Goal: Information Seeking & Learning: Learn about a topic

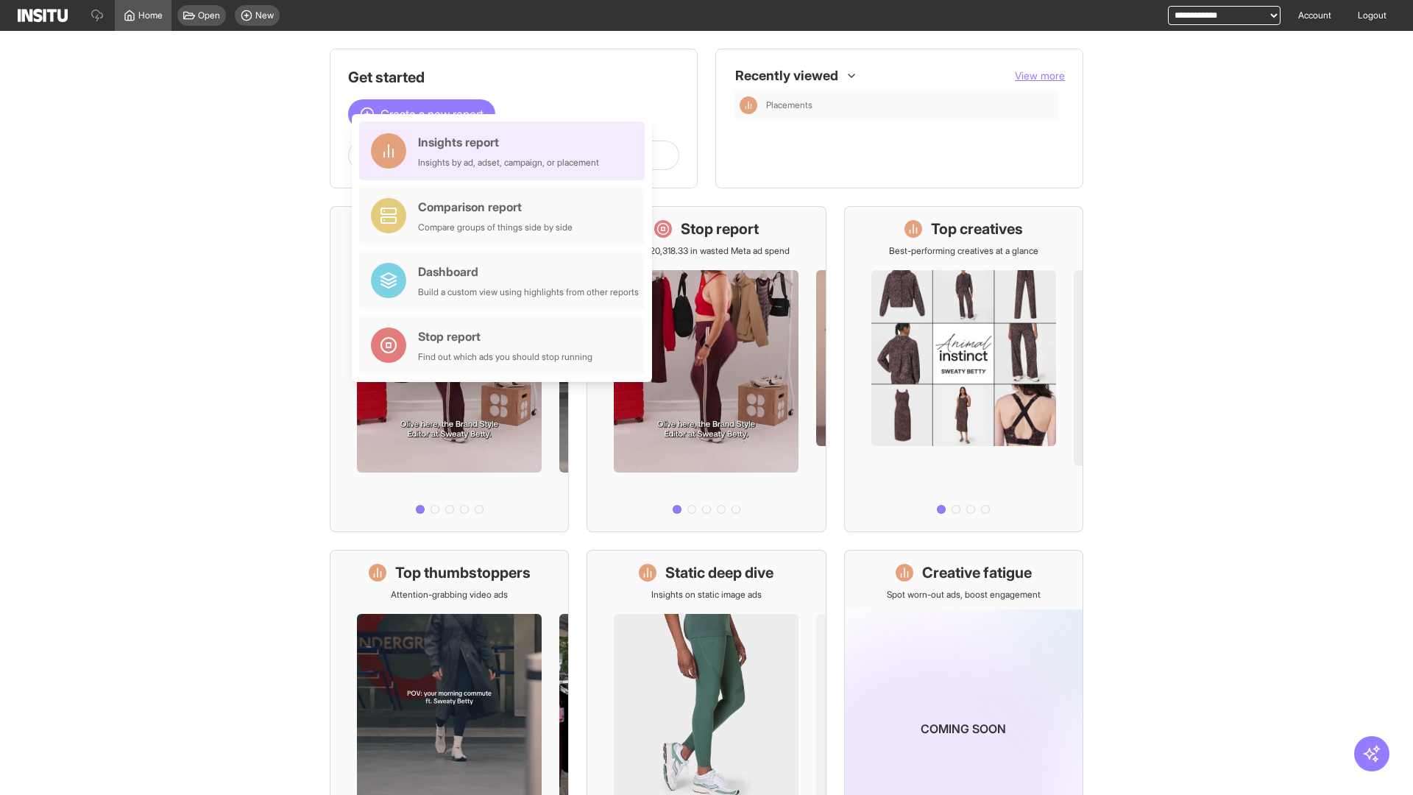
click at [506, 151] on div "Insights report Insights by ad, adset, campaign, or placement" at bounding box center [508, 150] width 181 height 35
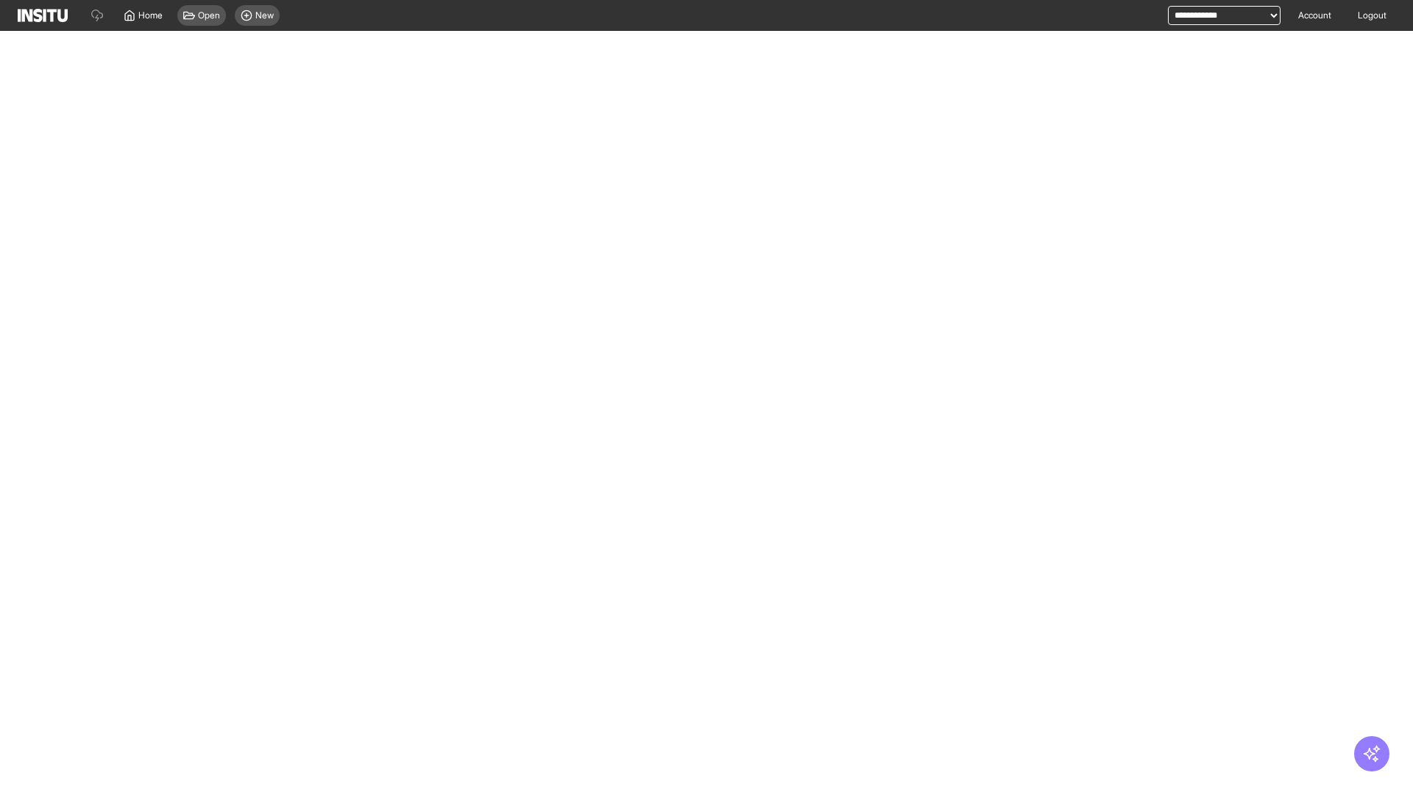
select select "**"
